Goal: Answer question/provide support: Share knowledge or assist other users

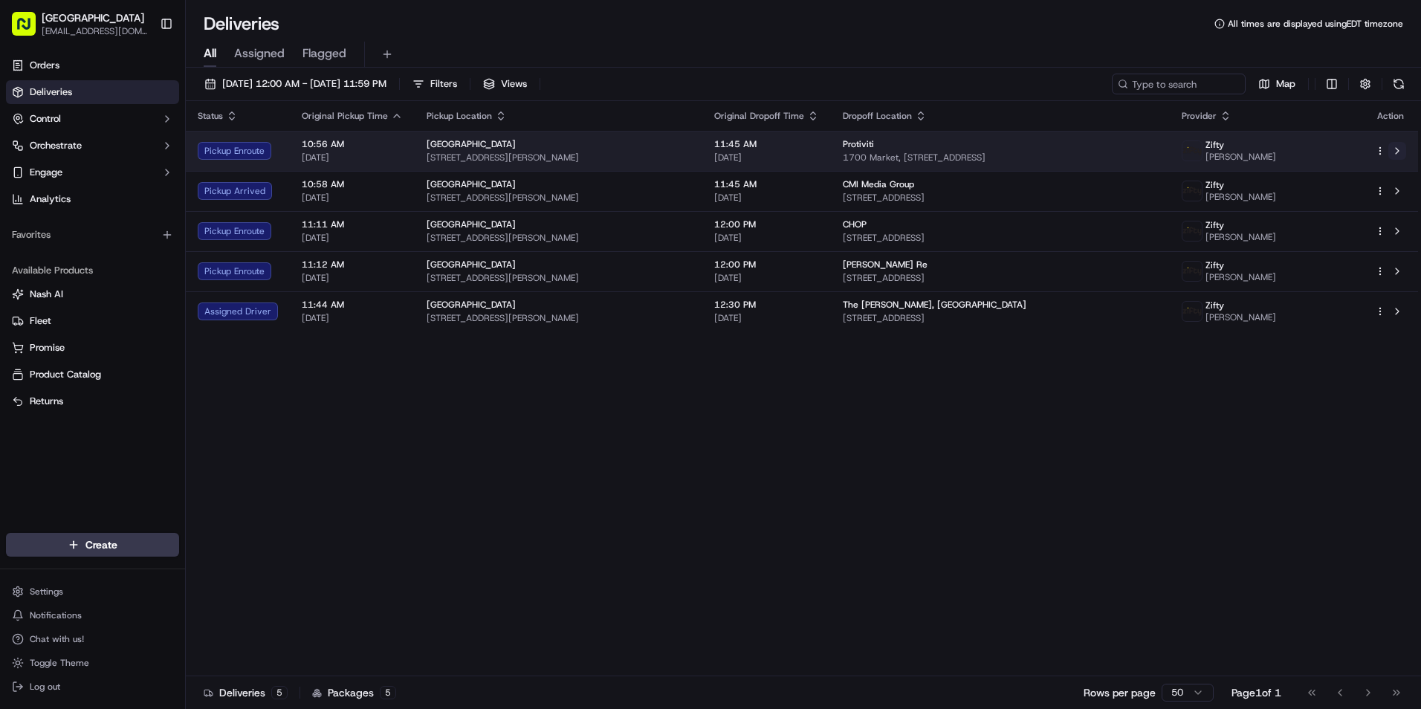
click at [1397, 152] on button at bounding box center [1397, 151] width 18 height 18
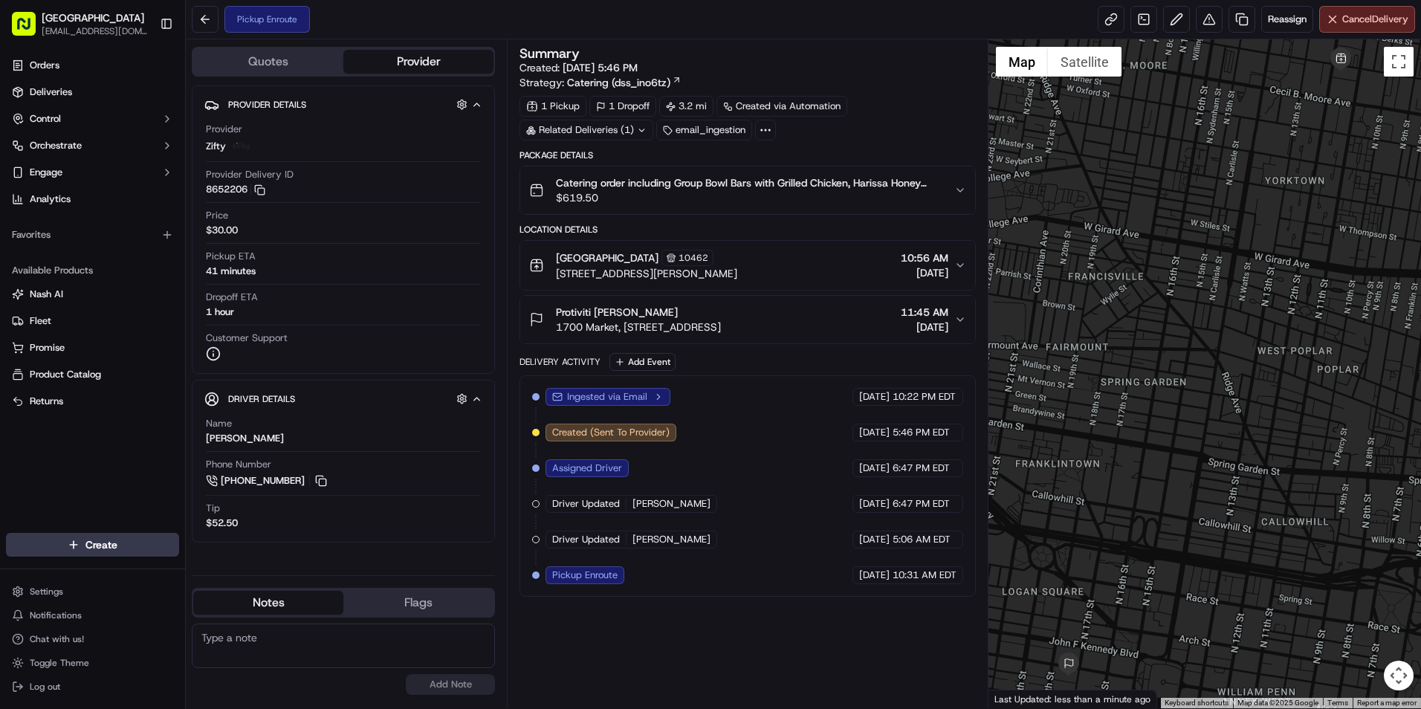
click at [961, 270] on icon "button" at bounding box center [960, 265] width 12 height 12
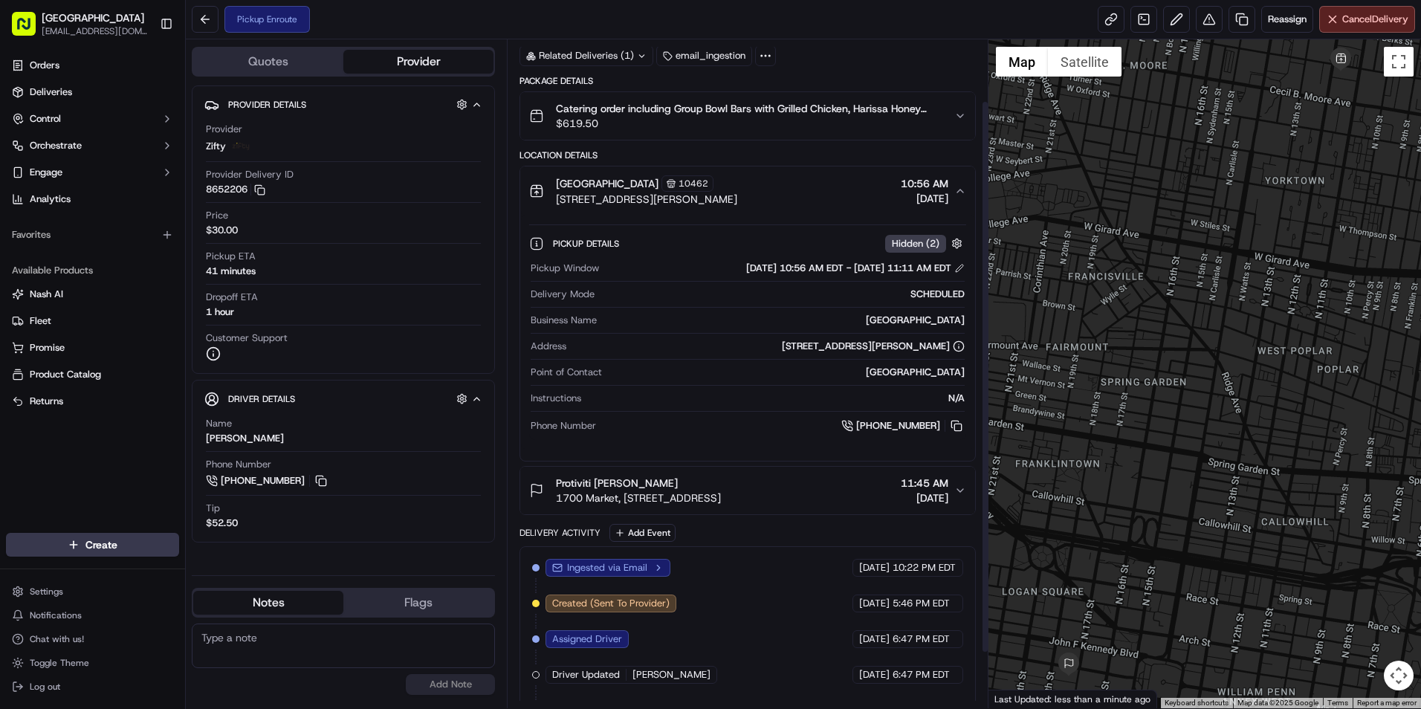
scroll to position [141, 0]
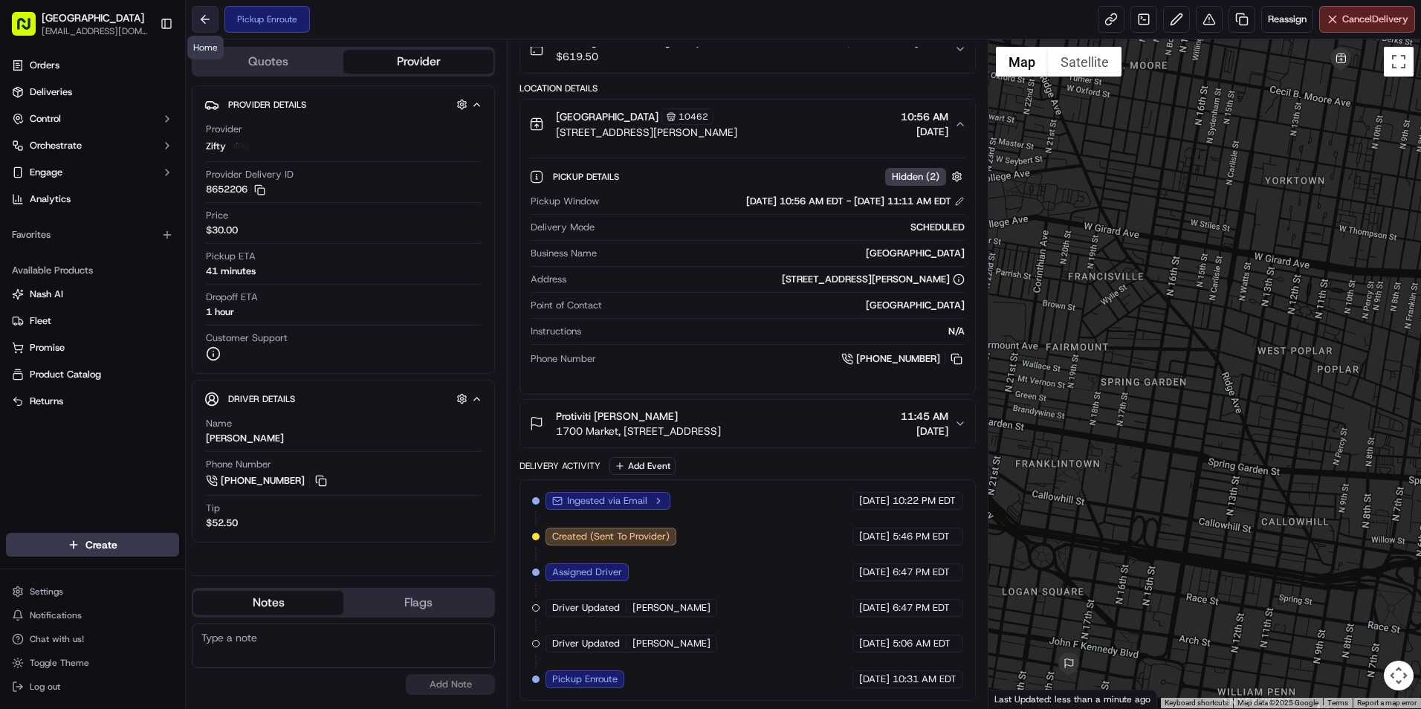
click at [208, 15] on button at bounding box center [205, 19] width 27 height 27
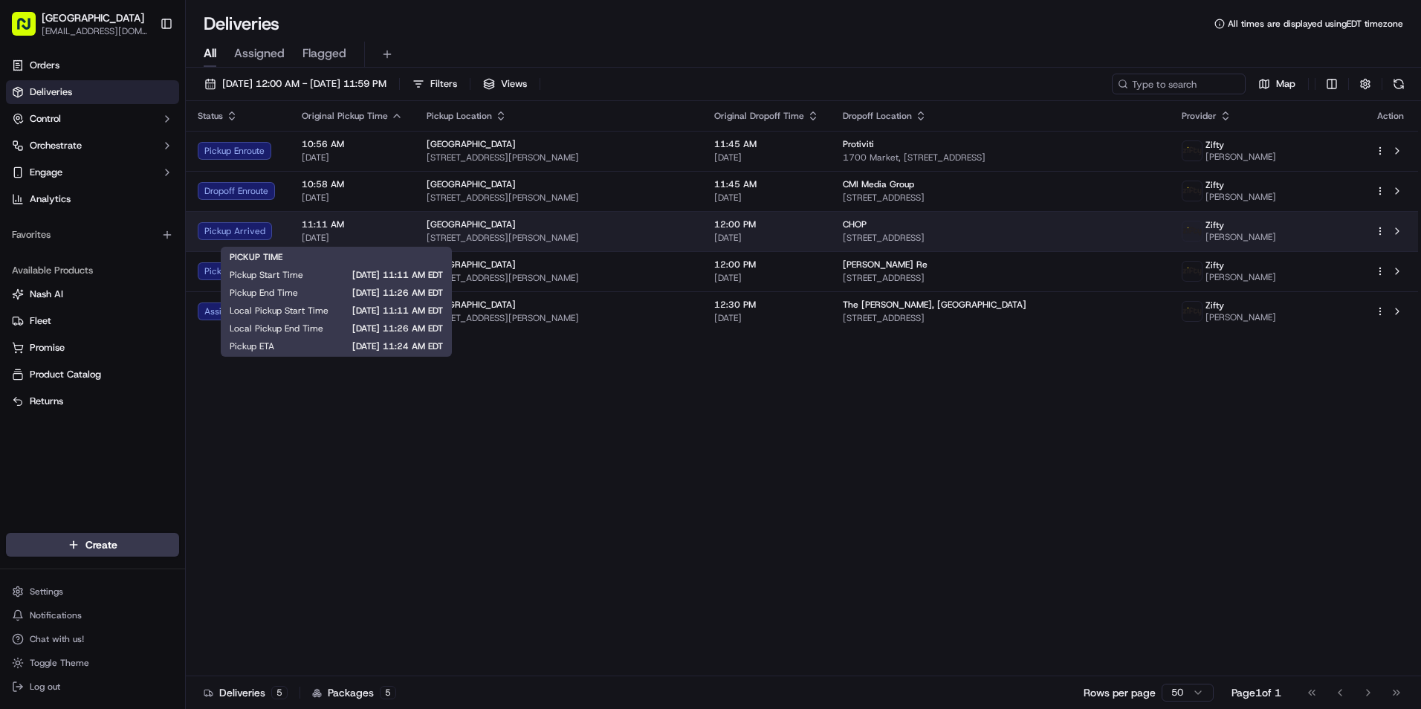
click at [349, 224] on span "11:11 AM" at bounding box center [352, 224] width 101 height 12
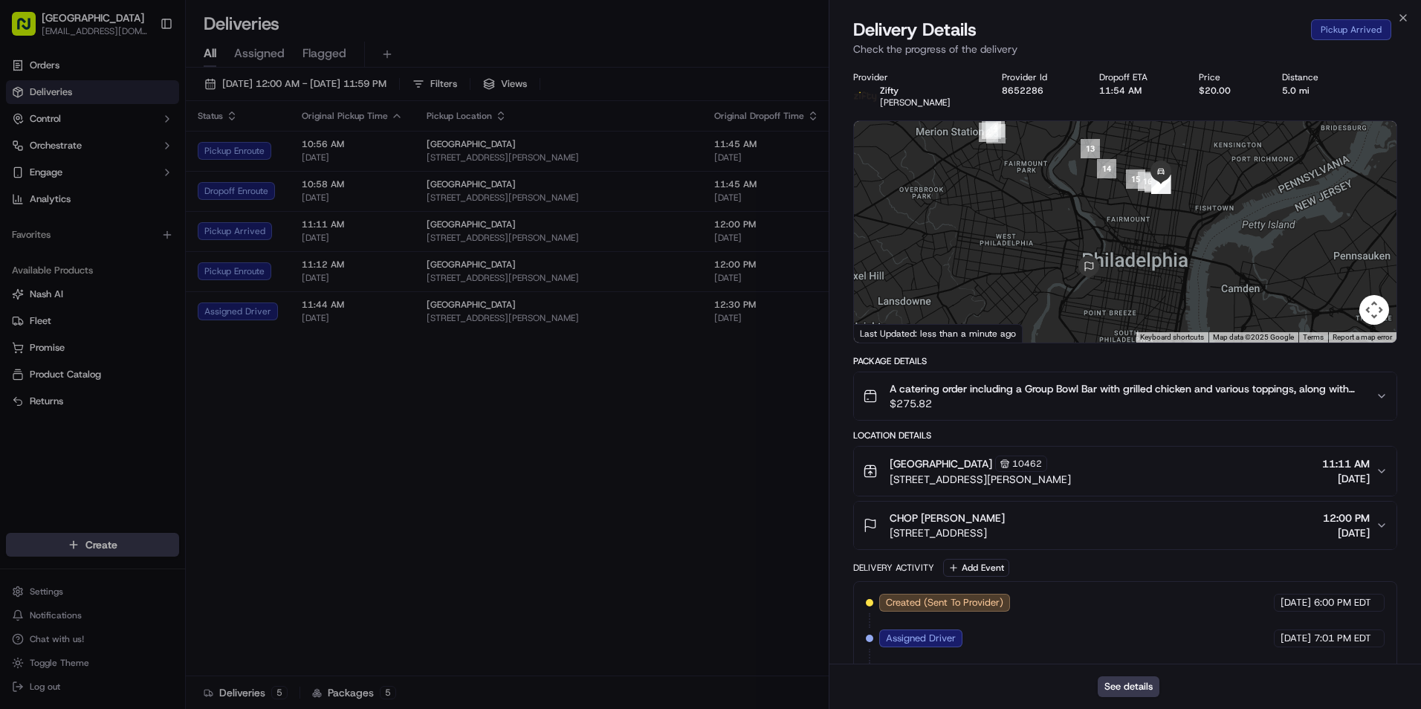
click at [1073, 392] on span "A catering order including a Group Bowl Bar with grilled chicken and various to…" at bounding box center [1126, 388] width 474 height 15
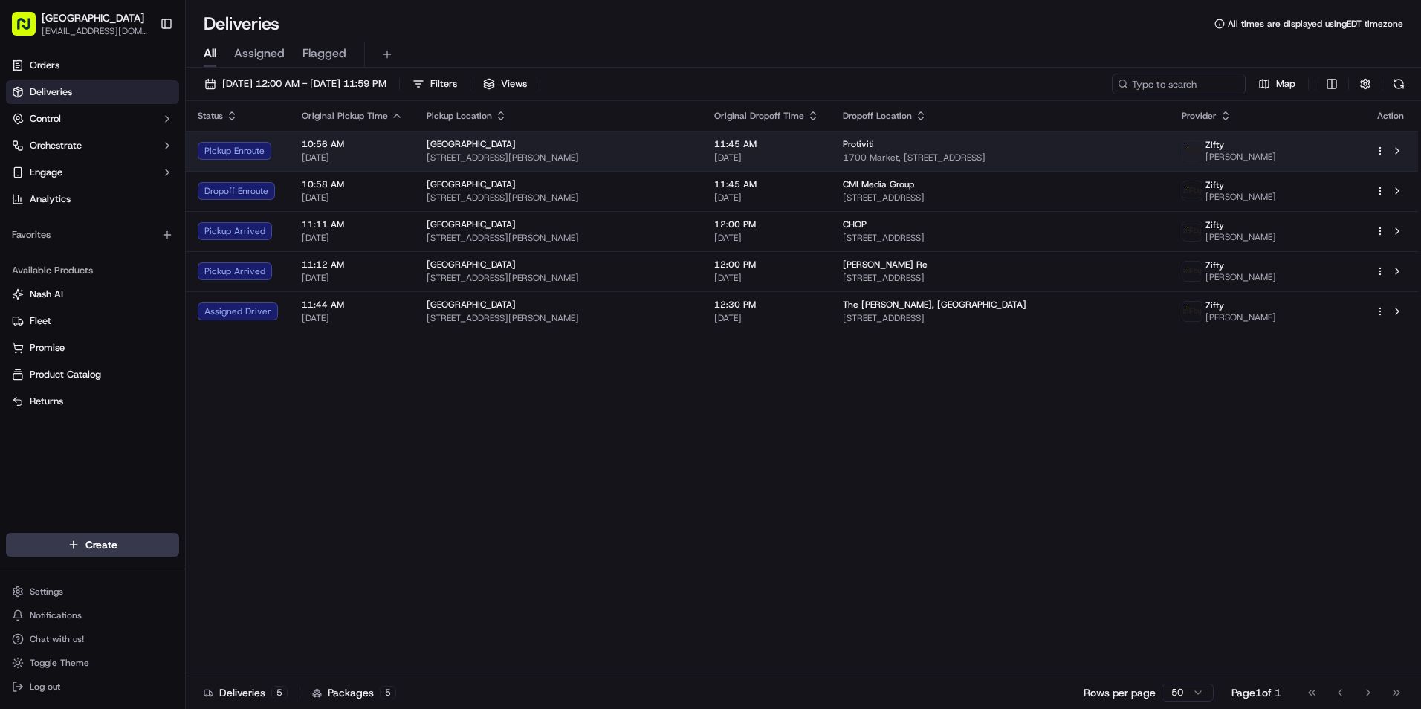
click at [405, 139] on td "10:56 AM 09/18/2025" at bounding box center [352, 151] width 125 height 40
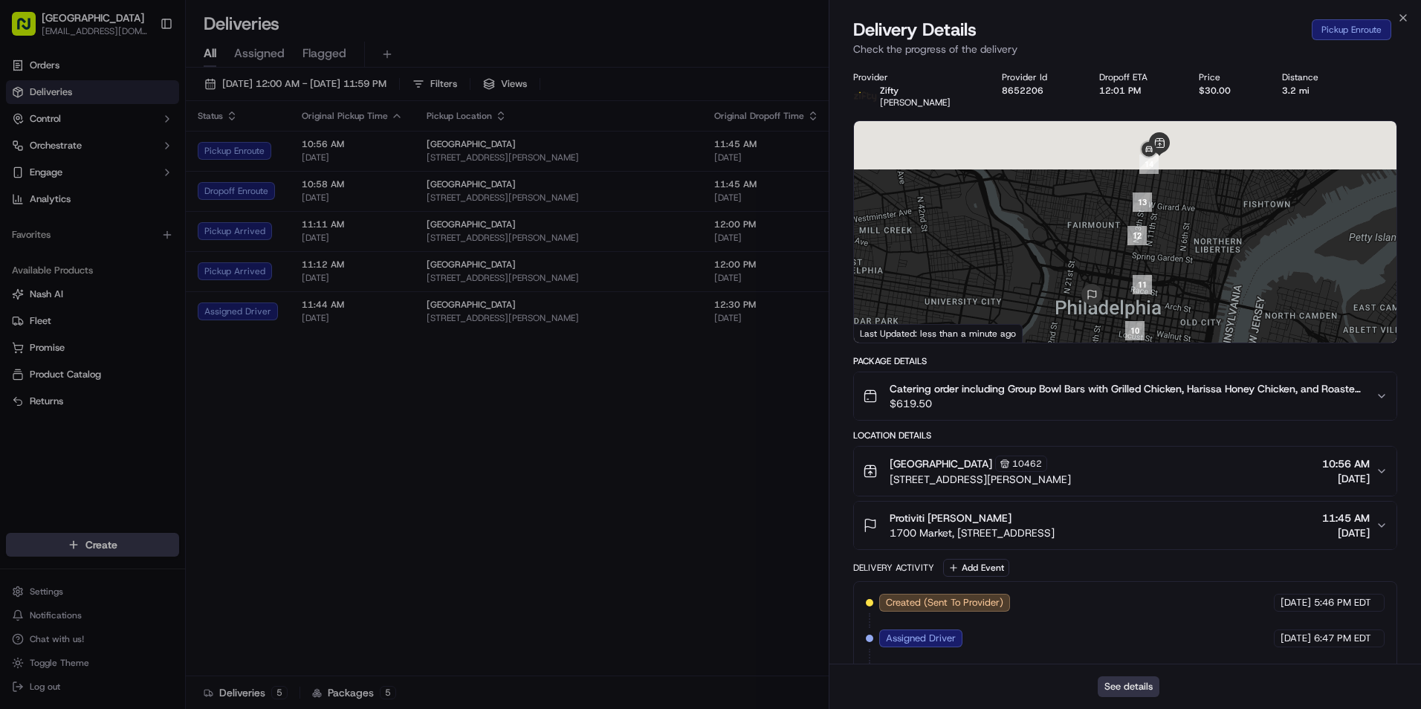
click at [1136, 684] on button "See details" at bounding box center [1128, 686] width 62 height 21
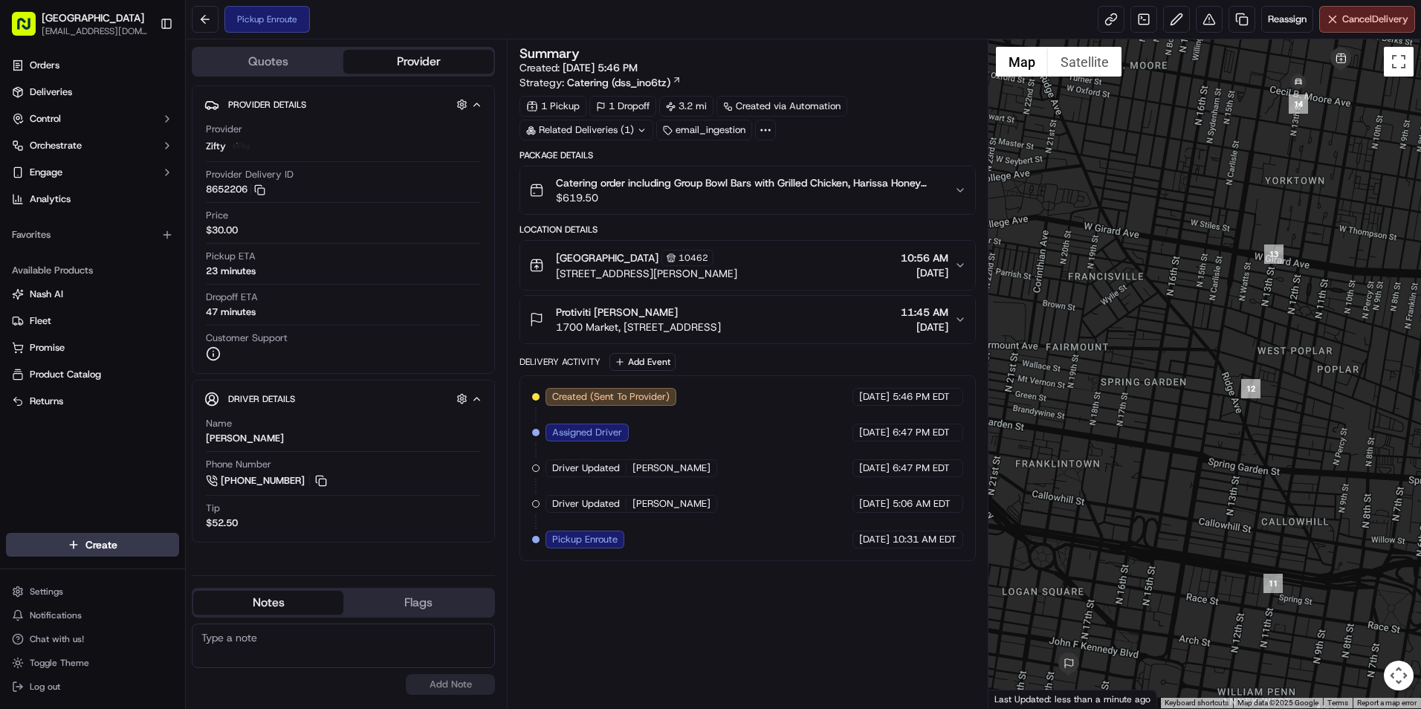
click at [276, 53] on button "Quotes" at bounding box center [268, 62] width 150 height 24
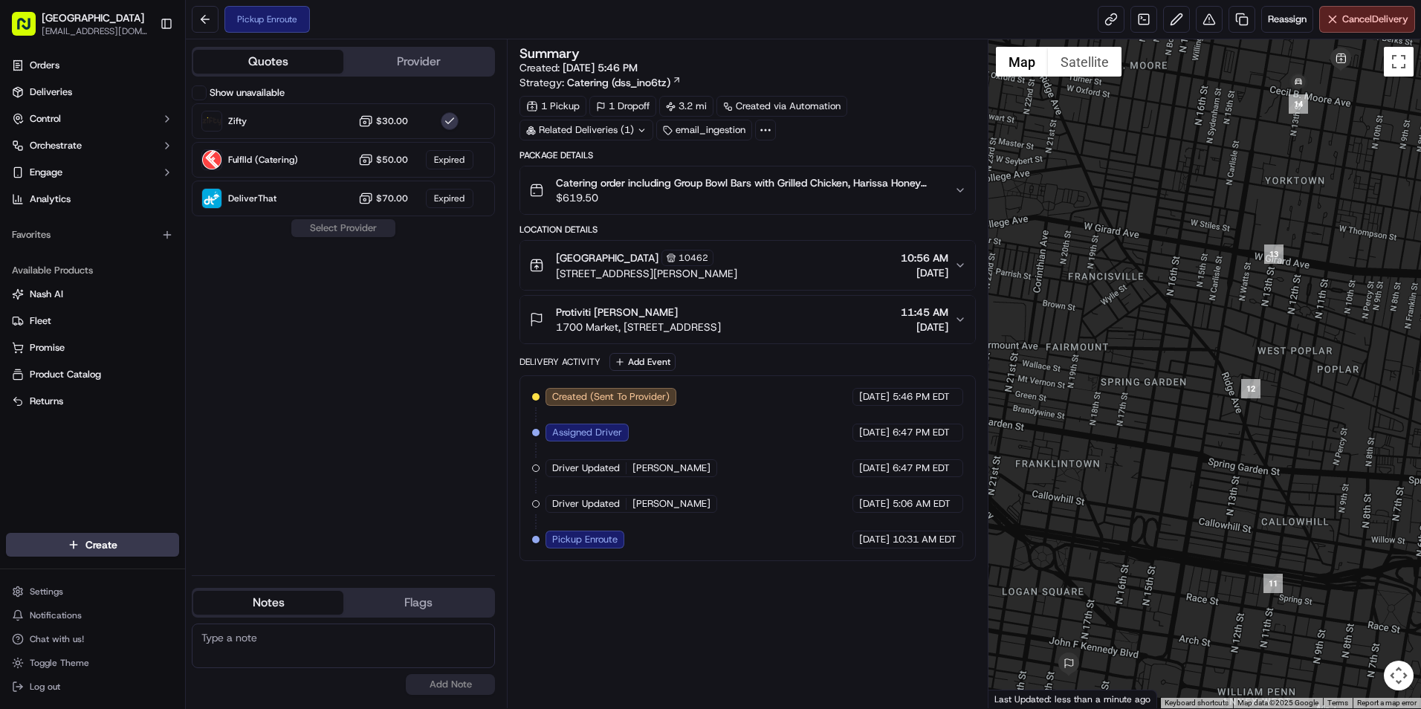
click at [374, 56] on button "Provider" at bounding box center [418, 62] width 150 height 24
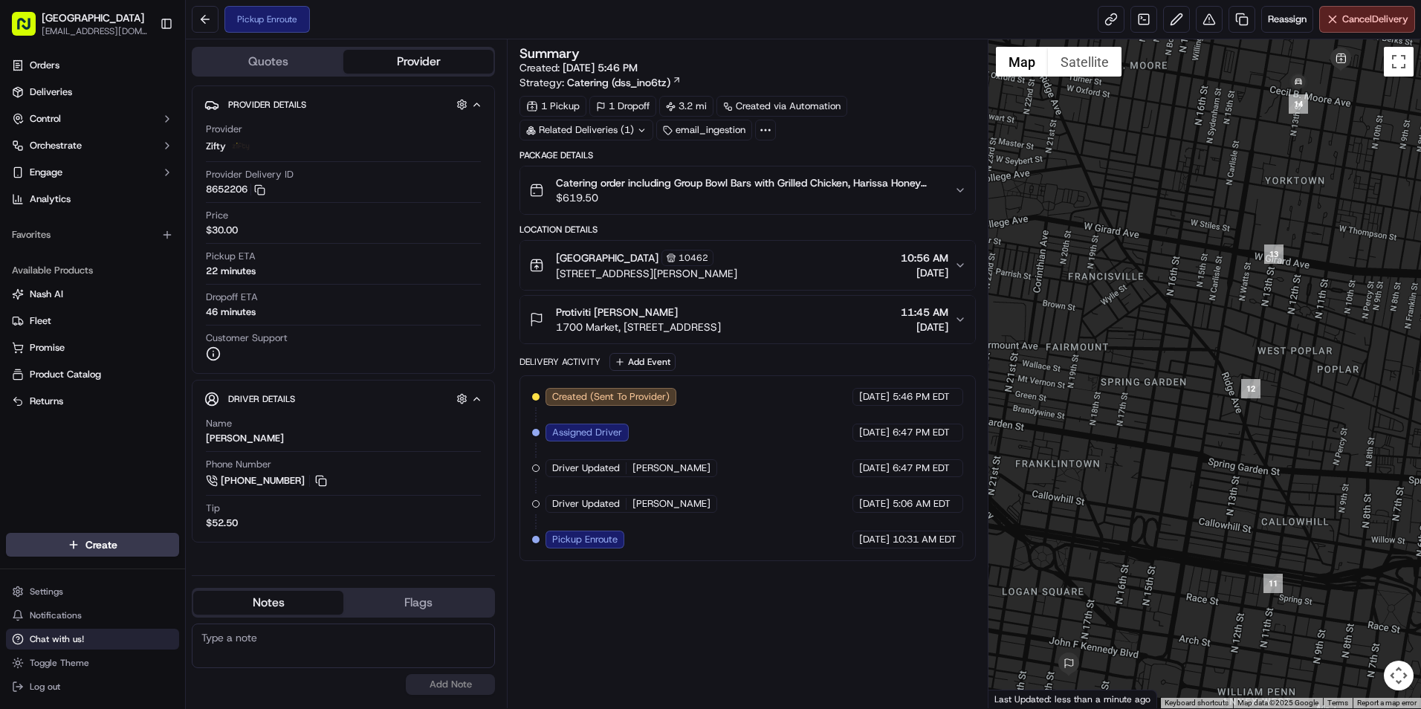
click at [140, 648] on button "Chat with us!" at bounding box center [92, 639] width 173 height 21
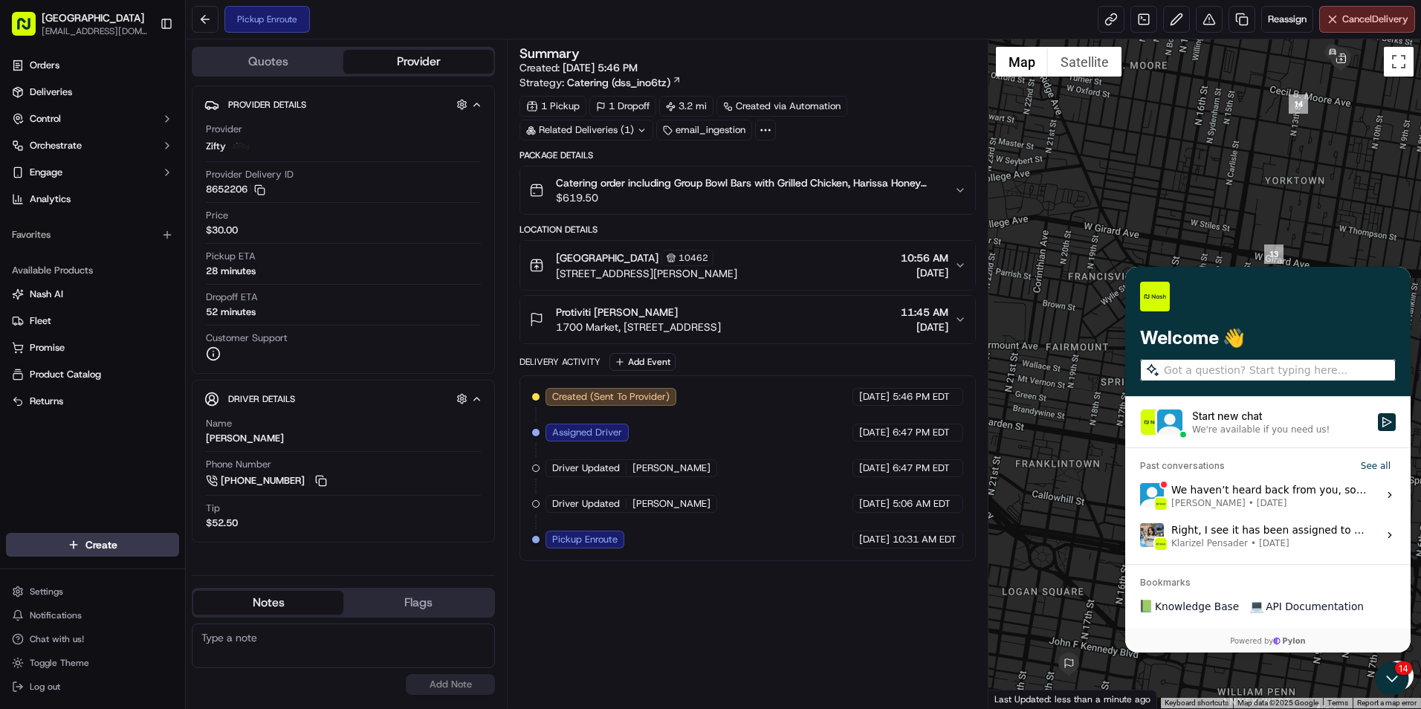
click at [1223, 422] on div "Start new chat" at bounding box center [1280, 416] width 177 height 15
click at [1377, 422] on button "Start new chat We're available if you need us!" at bounding box center [1386, 422] width 18 height 18
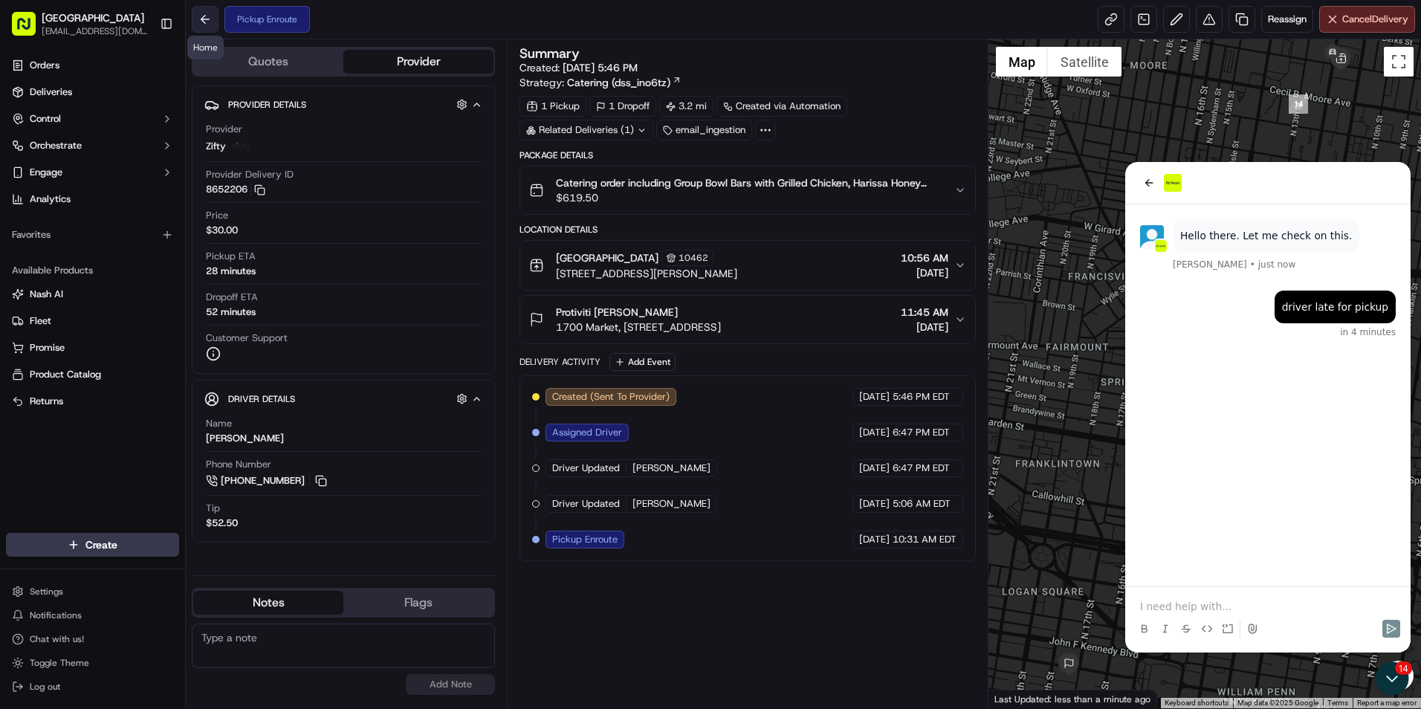
click at [210, 22] on button at bounding box center [205, 19] width 27 height 27
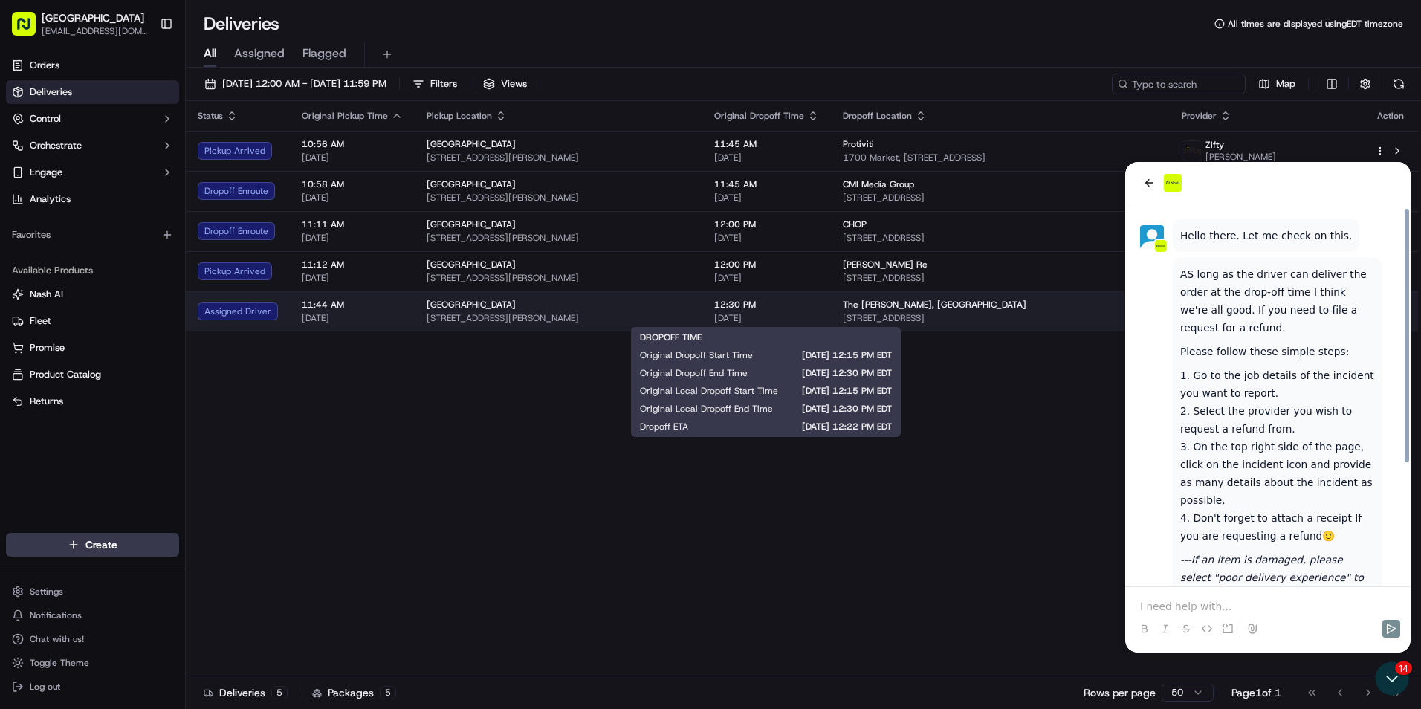
scroll to position [180, 0]
